Goal: Navigation & Orientation: Find specific page/section

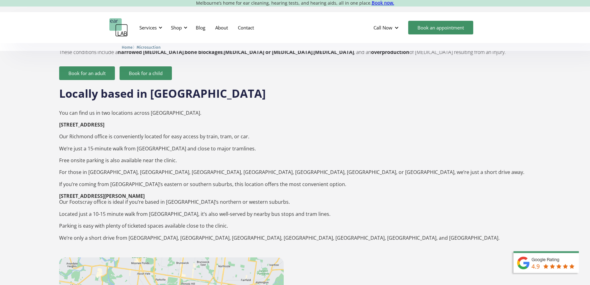
click at [112, 28] on img "home" at bounding box center [118, 27] width 19 height 19
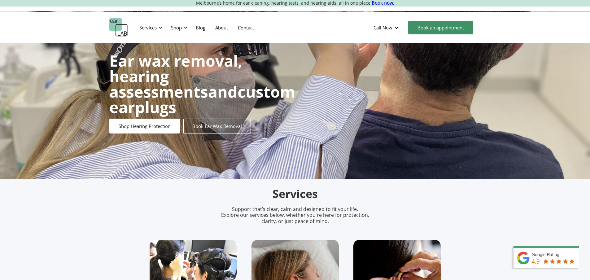
scroll to position [31, 0]
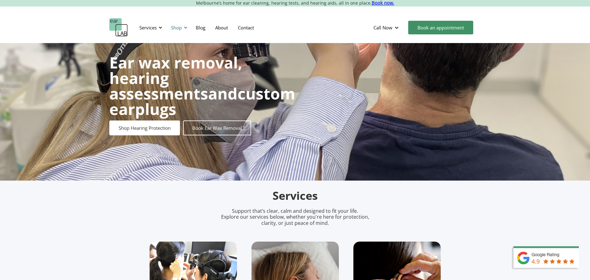
click at [183, 25] on div "Shop" at bounding box center [178, 27] width 22 height 19
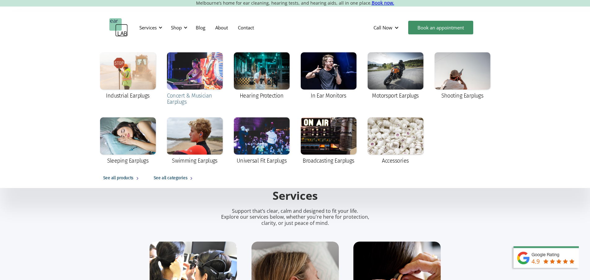
click at [177, 92] on div "Concert & Musician Earplugs" at bounding box center [195, 79] width 56 height 54
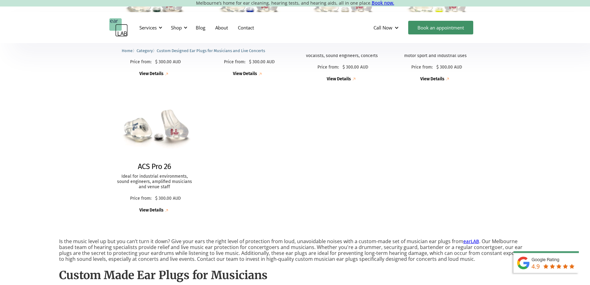
scroll to position [31, 0]
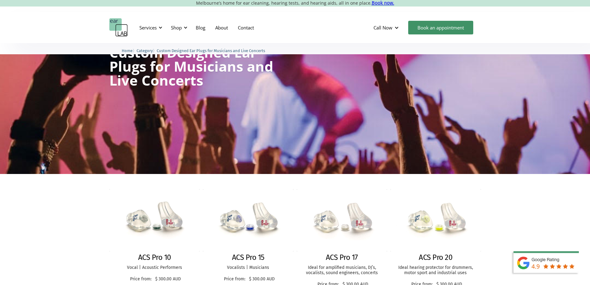
click at [120, 25] on img "home" at bounding box center [118, 27] width 19 height 19
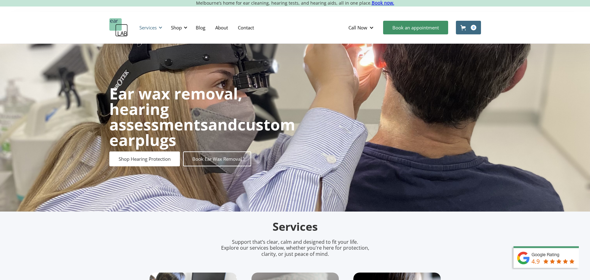
click at [148, 26] on div "Services" at bounding box center [147, 27] width 17 height 6
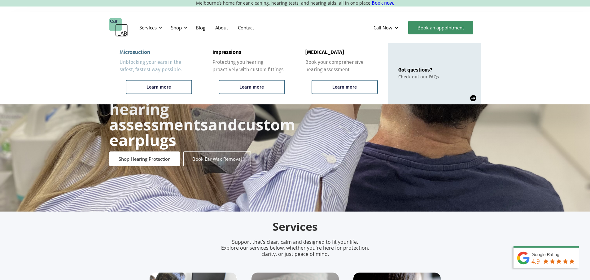
click at [148, 63] on div "Unblocking your ears in the safest, fastest way possible." at bounding box center [156, 66] width 73 height 15
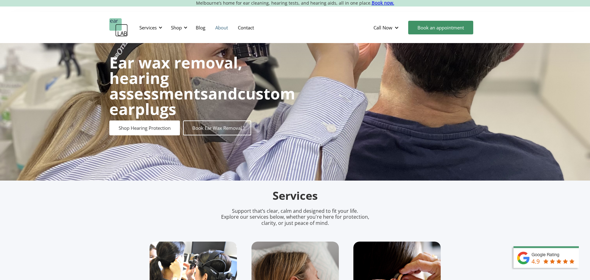
click at [219, 26] on link "About" at bounding box center [221, 28] width 23 height 18
